Goal: Task Accomplishment & Management: Manage account settings

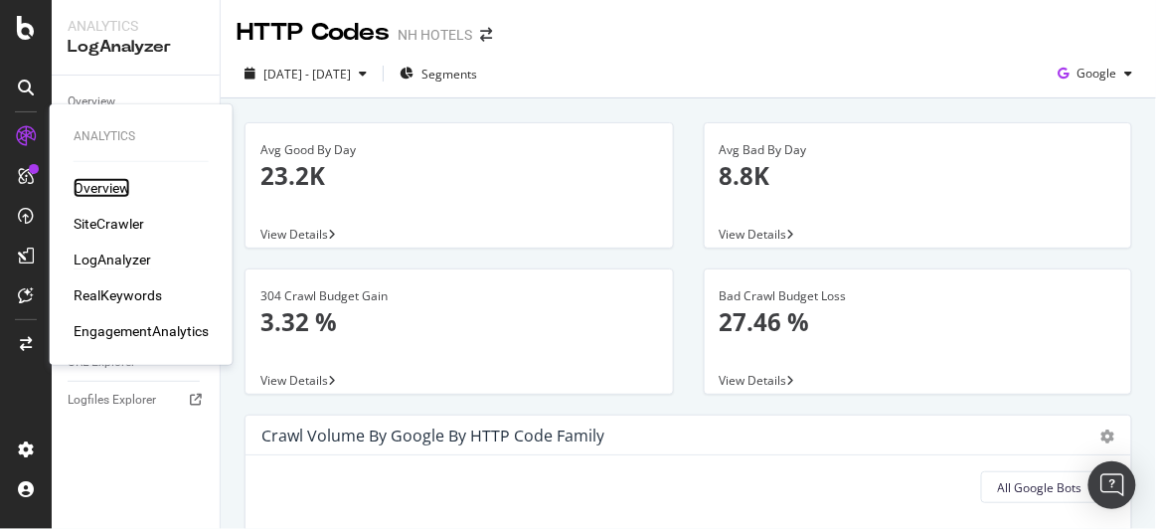
click at [115, 186] on div "Overview" at bounding box center [102, 188] width 57 height 20
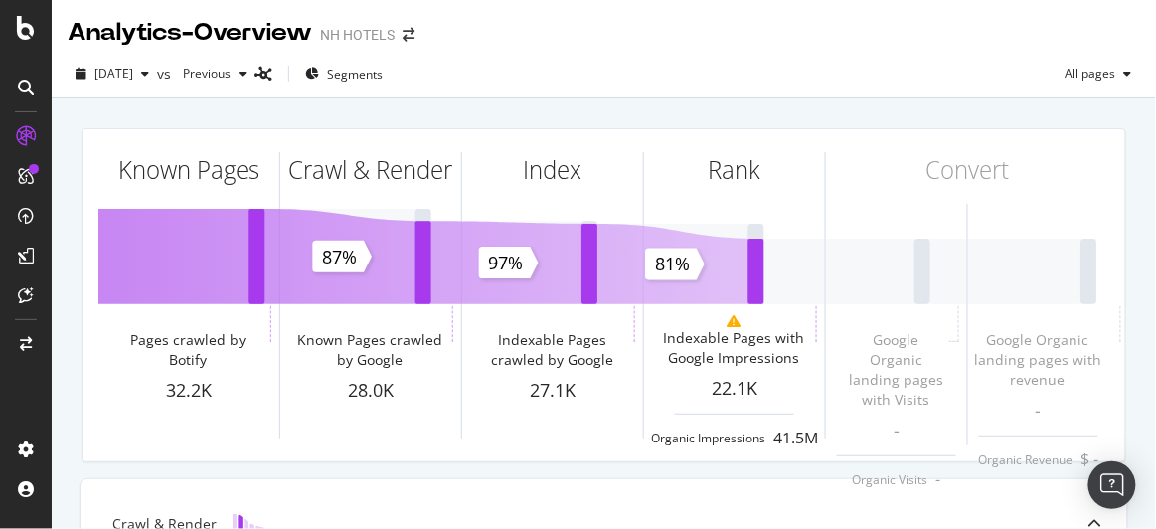
click at [548, 77] on div "[DATE] vs Previous Segments All pages" at bounding box center [604, 78] width 1104 height 40
click at [119, 69] on span "[DATE]" at bounding box center [113, 73] width 39 height 17
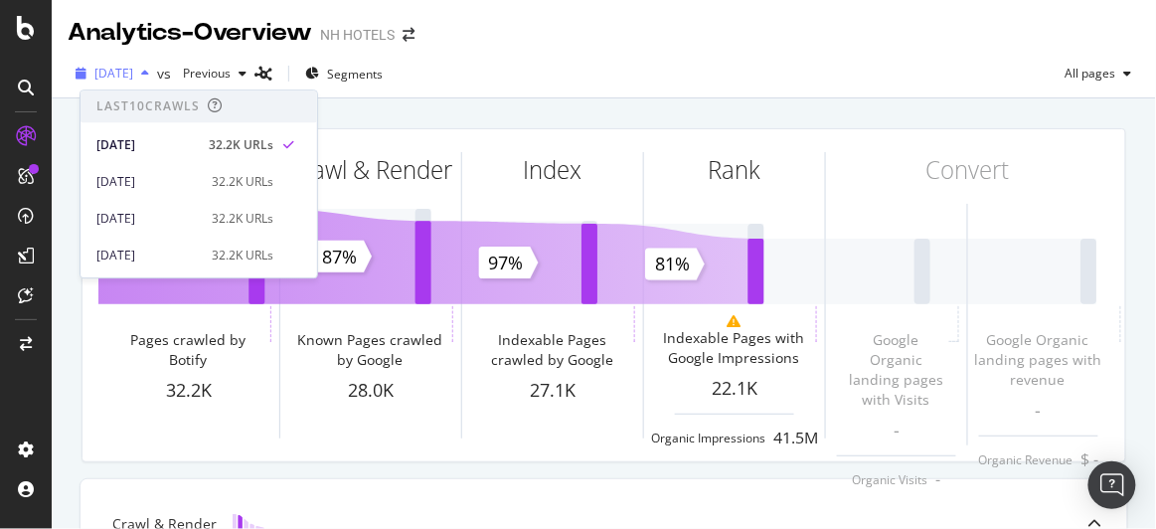
click at [119, 69] on span "[DATE]" at bounding box center [113, 73] width 39 height 17
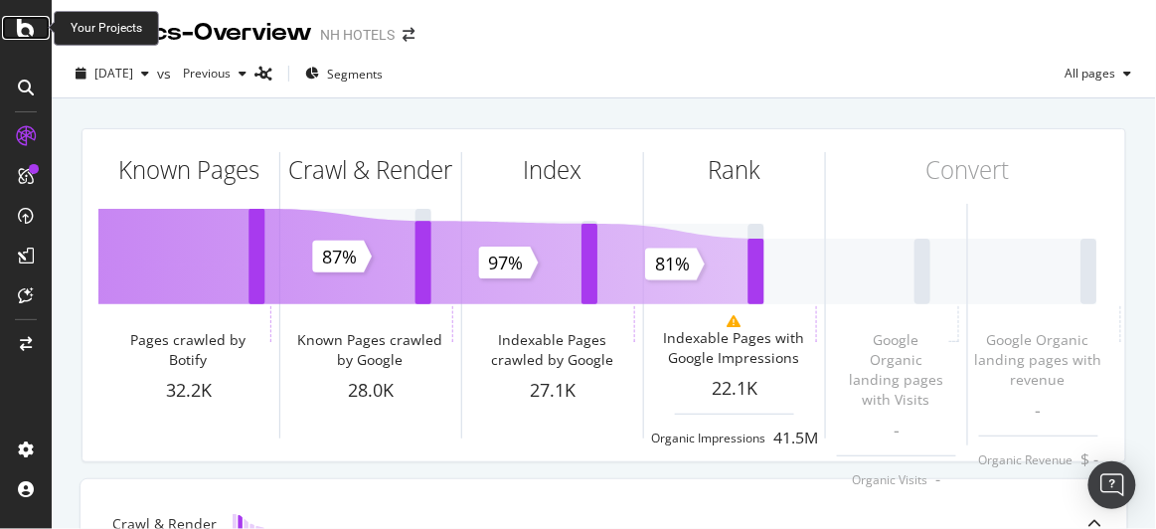
click at [36, 28] on div at bounding box center [26, 28] width 48 height 24
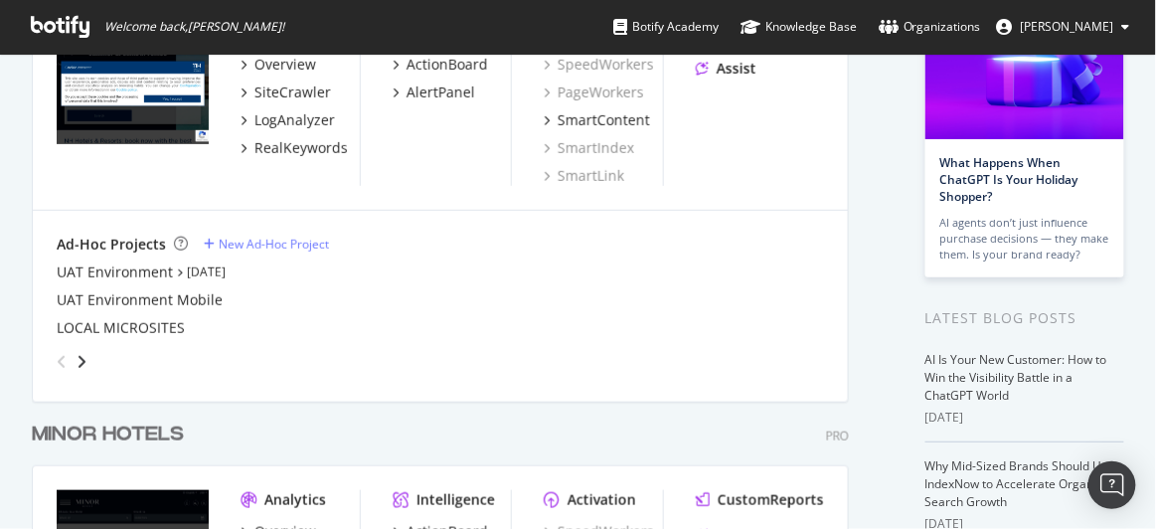
scroll to position [361, 0]
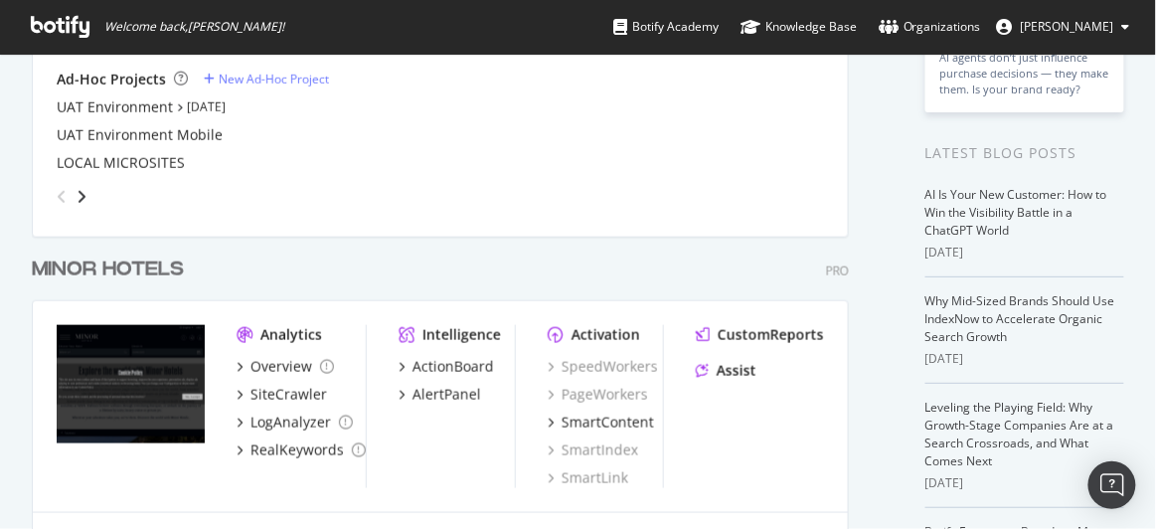
click at [388, 251] on div "MINOR HOTELS Pro Analytics Overview SiteCrawler LogAnalyzer RealKeywords Intell…" at bounding box center [448, 406] width 833 height 348
click at [325, 255] on div "MINOR HOTELS Pro" at bounding box center [440, 269] width 817 height 29
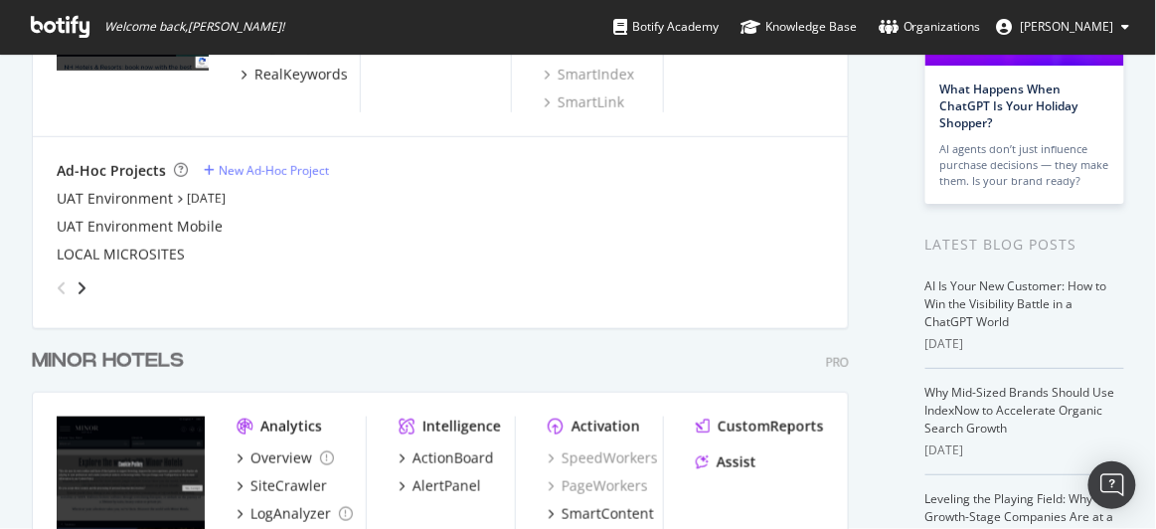
scroll to position [243, 0]
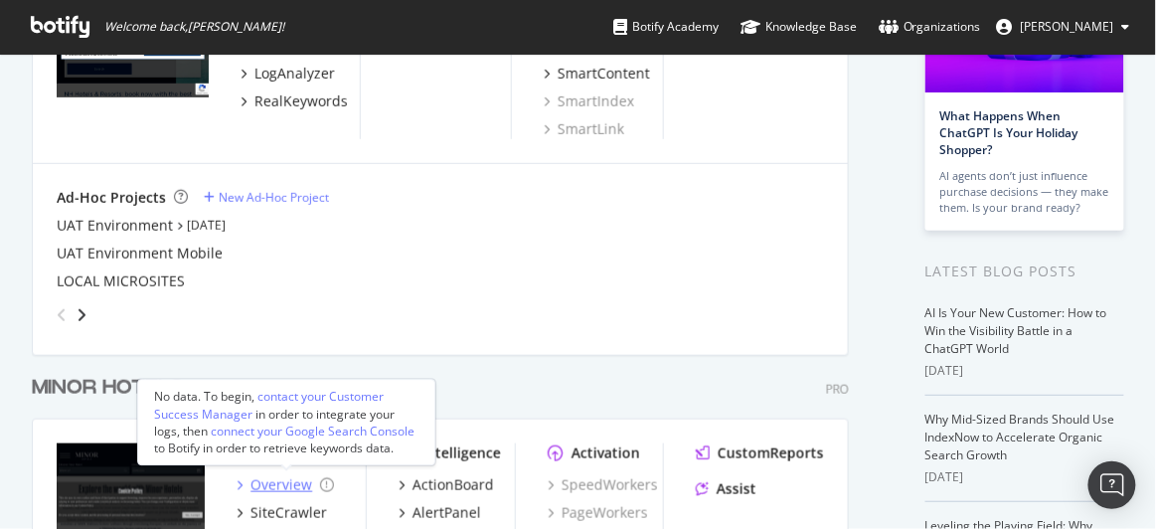
click at [281, 480] on div "Overview" at bounding box center [281, 485] width 62 height 20
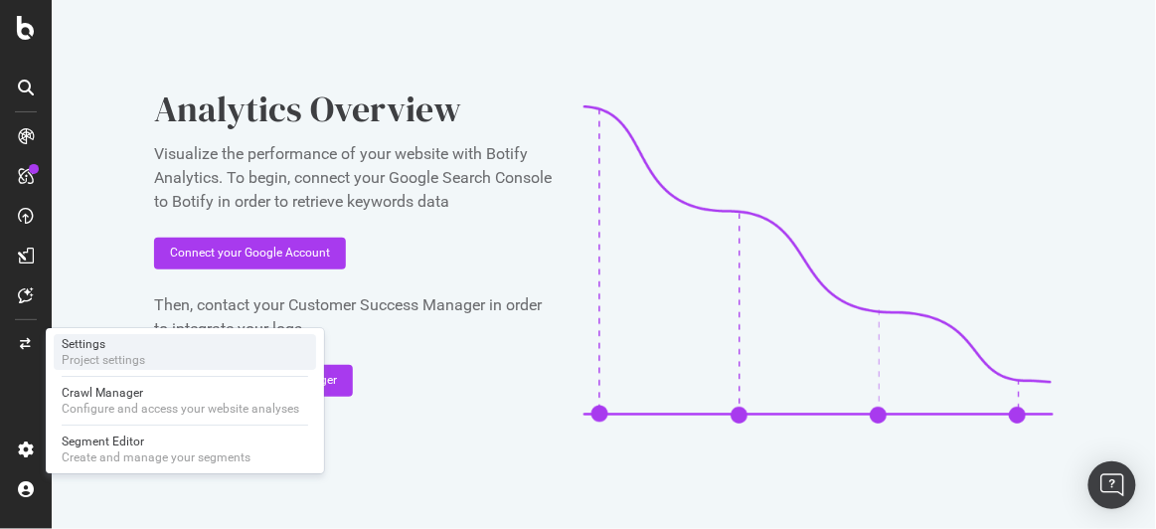
click at [123, 357] on div "Project settings" at bounding box center [103, 360] width 83 height 16
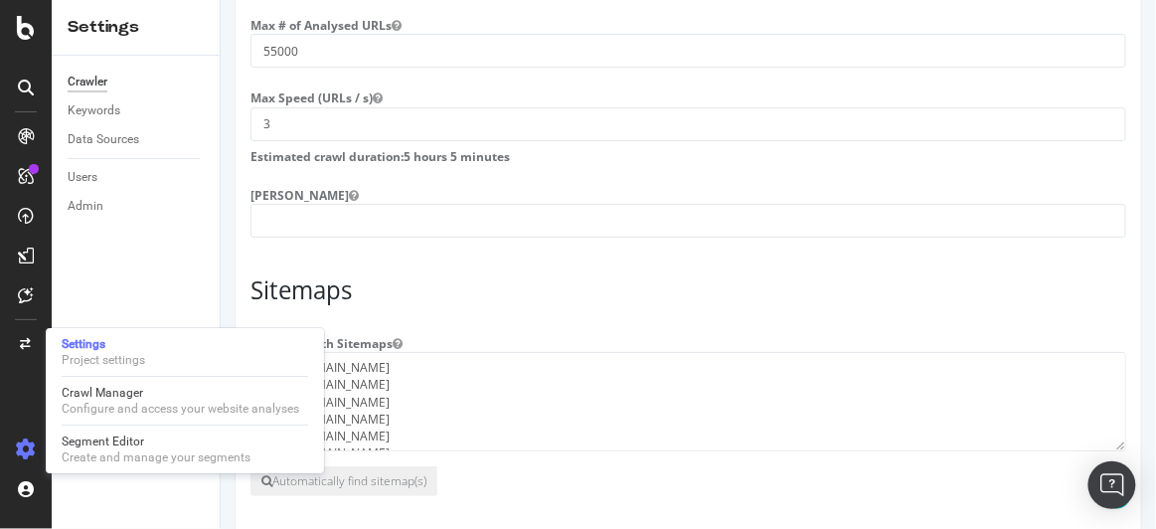
scroll to position [1793, 0]
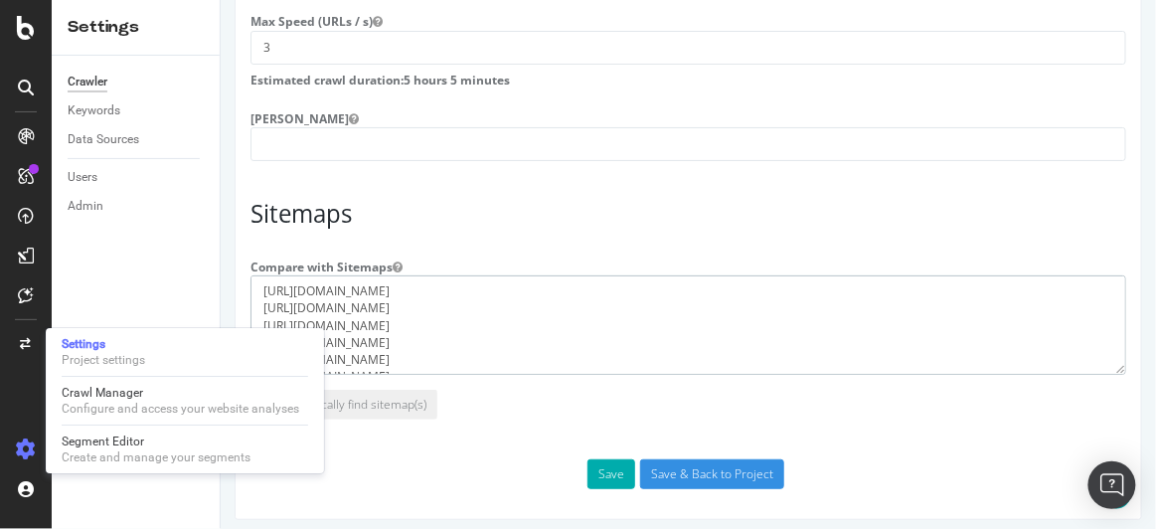
click at [376, 284] on textarea "[URL][DOMAIN_NAME] [URL][DOMAIN_NAME] [URL][DOMAIN_NAME] [URL][DOMAIN_NAME] [UR…" at bounding box center [688, 324] width 876 height 99
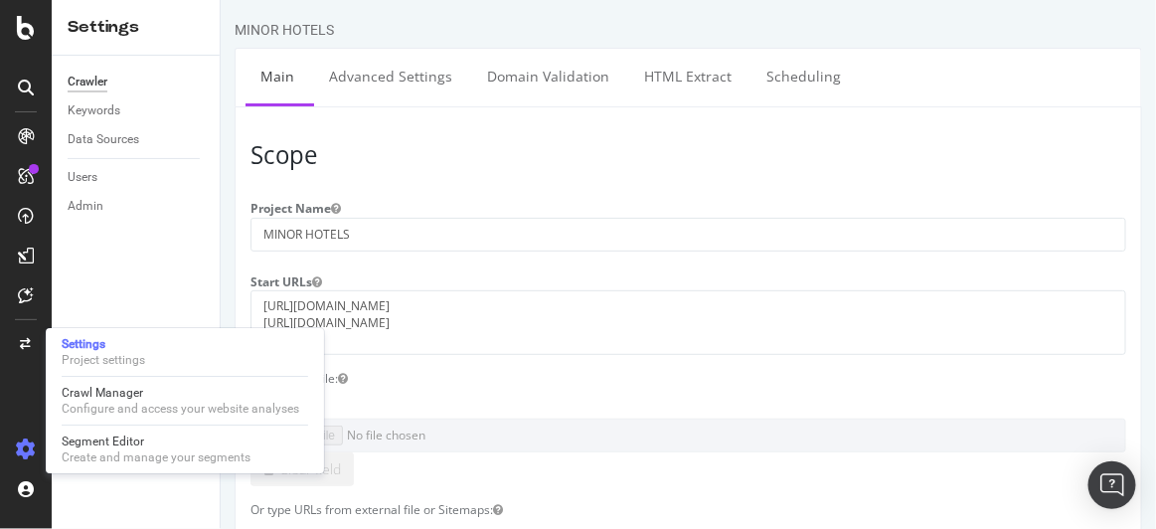
scroll to position [0, 0]
click at [388, 83] on link "Advanced Settings" at bounding box center [389, 76] width 153 height 55
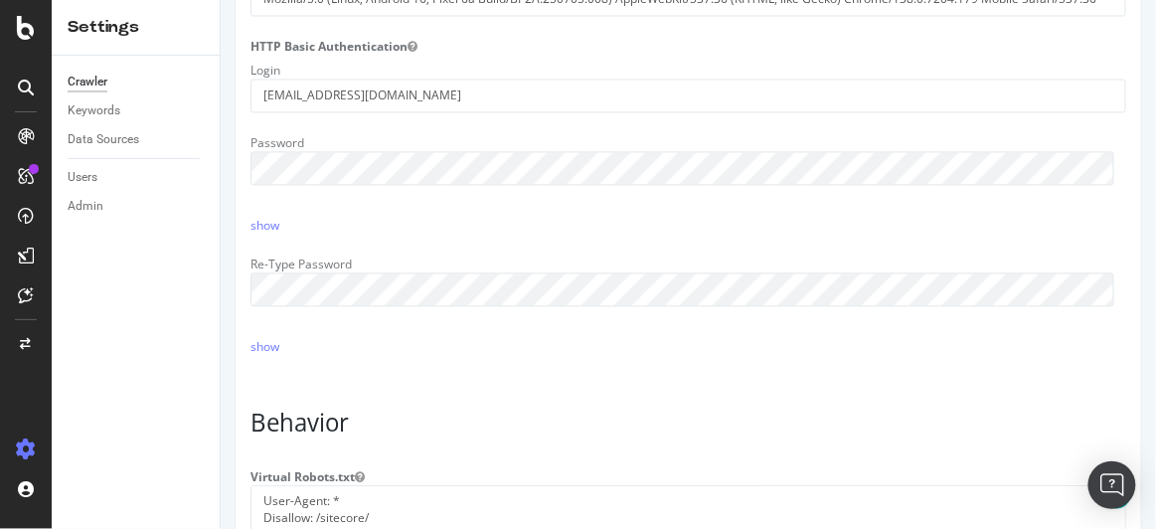
scroll to position [723, 0]
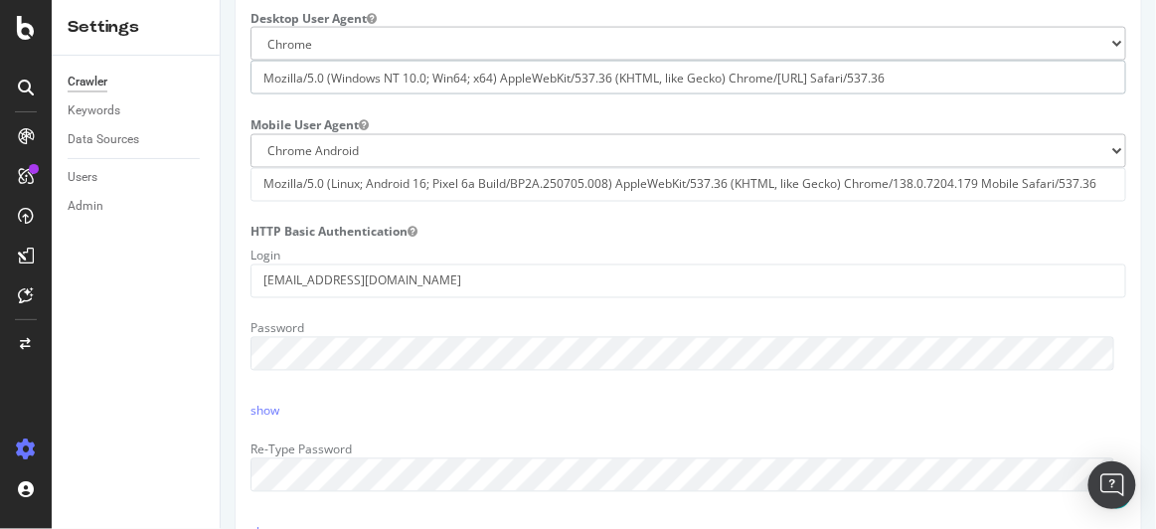
click at [372, 93] on input "Mozilla/5.0 (Windows NT 10.0; Win64; x64) AppleWebKit/537.36 (KHTML, like Gecko…" at bounding box center [688, 78] width 876 height 34
select select
